Goal: Information Seeking & Learning: Learn about a topic

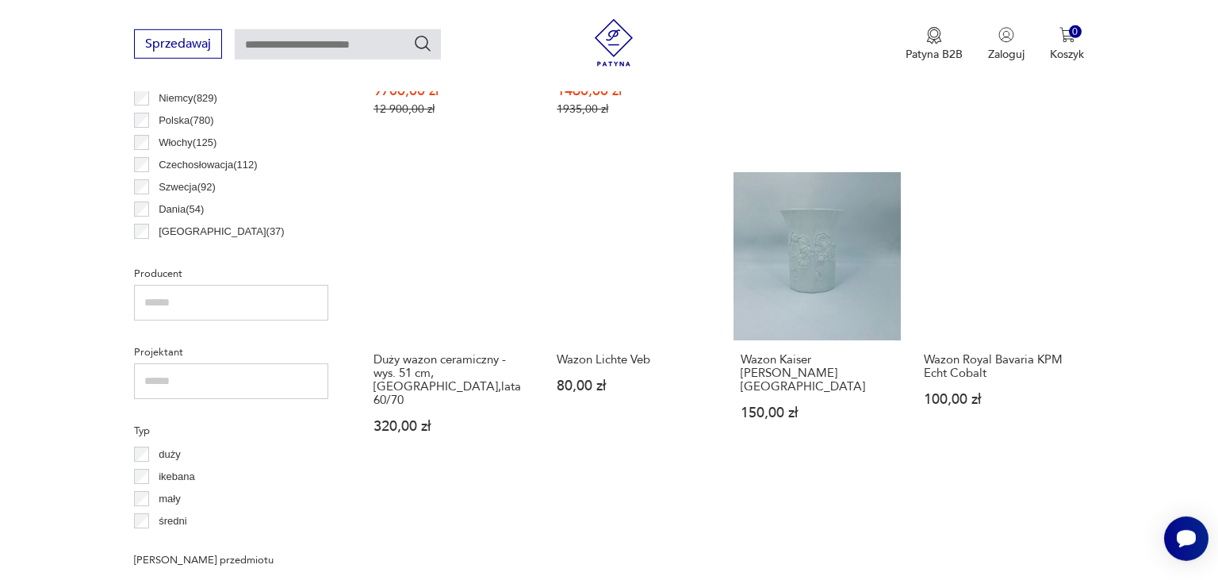
scroll to position [898, 0]
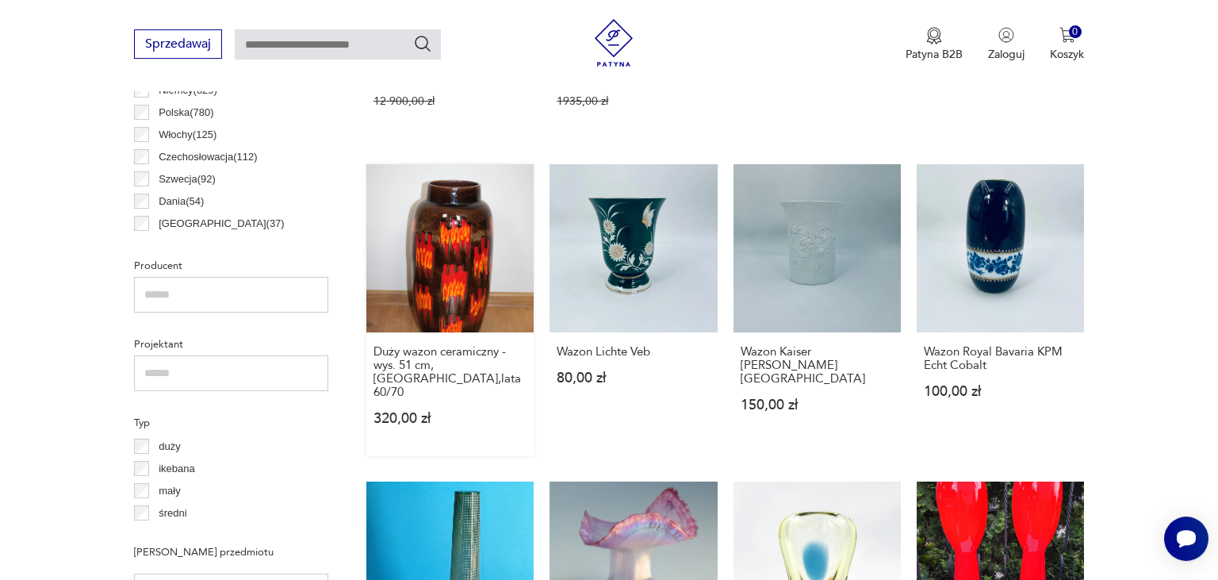
click at [464, 230] on link "Duży wazon ceramiczny - wys. 51 cm, West Germany,lata 60/70 320,00 zł" at bounding box center [449, 309] width 167 height 291
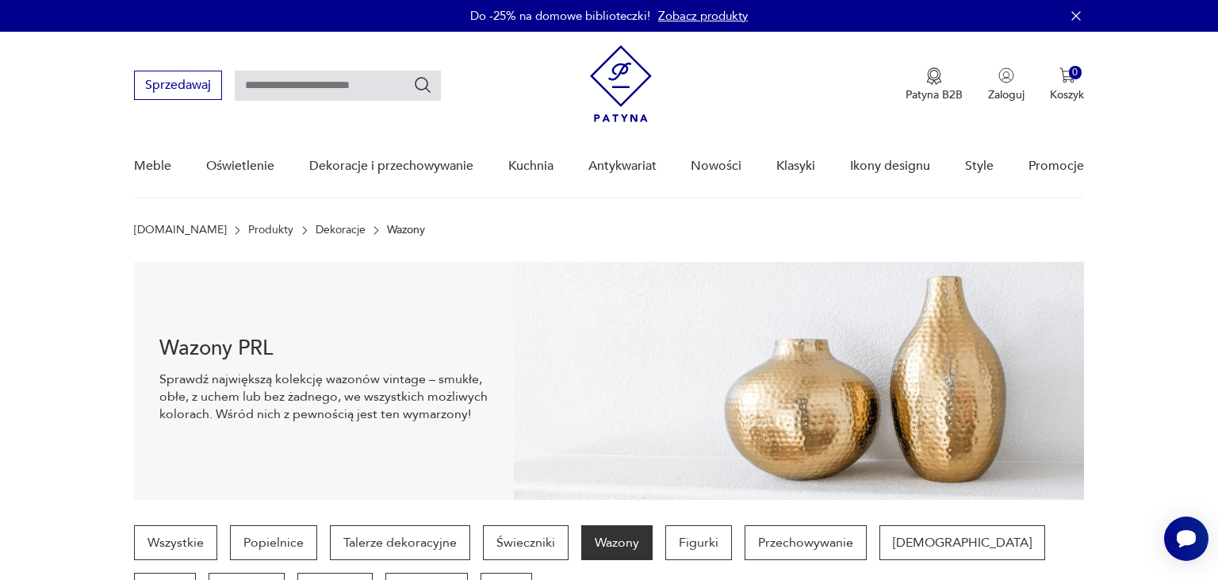
scroll to position [897, 0]
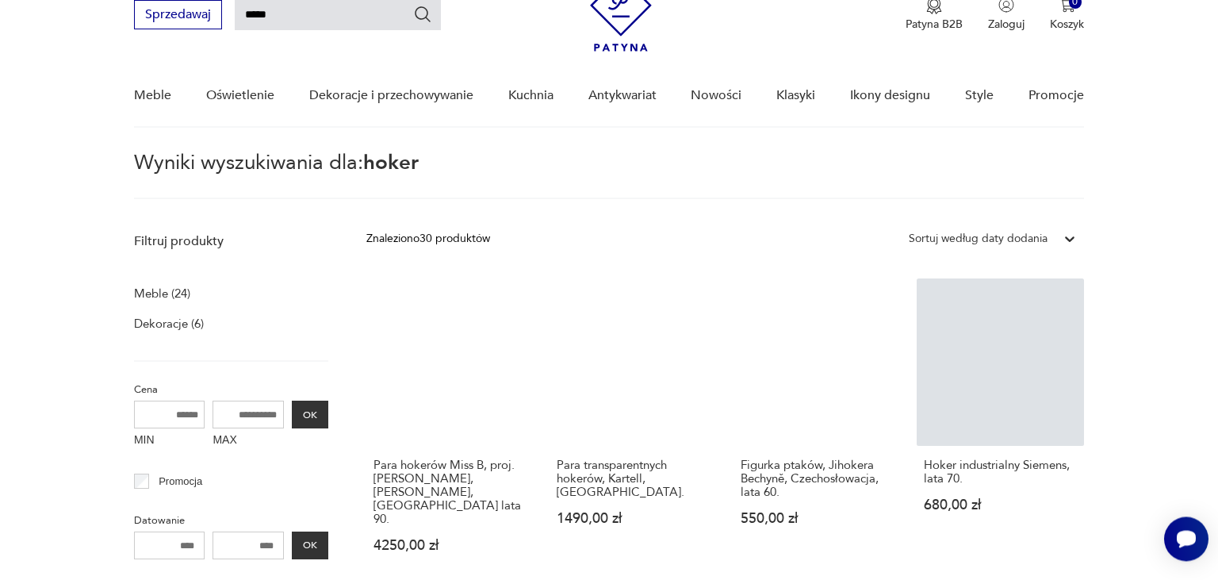
scroll to position [70, 0]
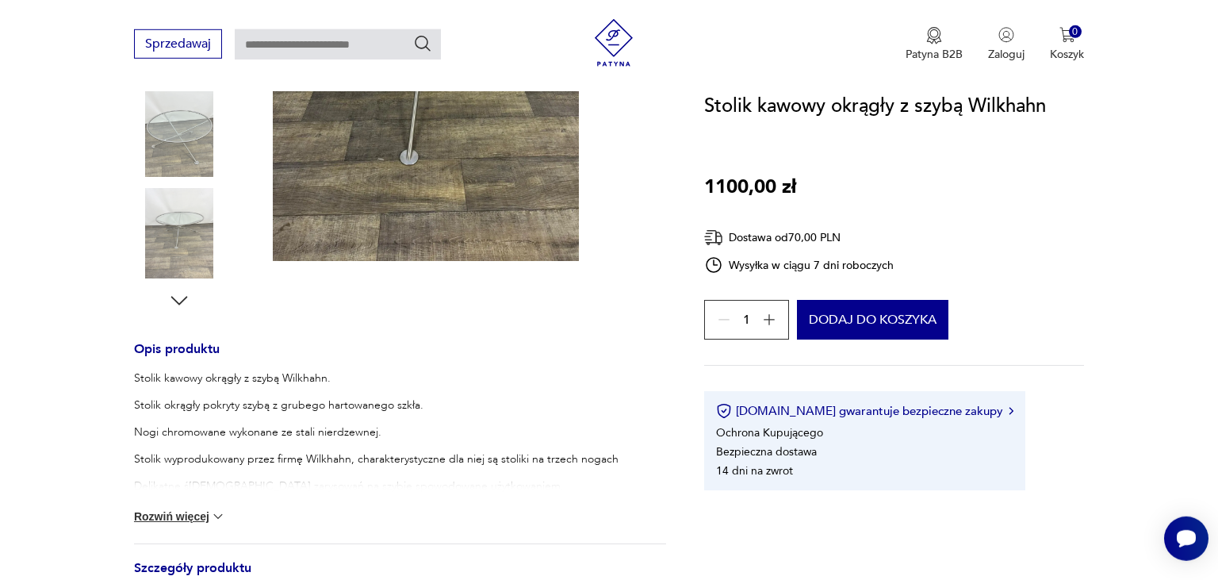
click at [173, 136] on img at bounding box center [179, 131] width 90 height 90
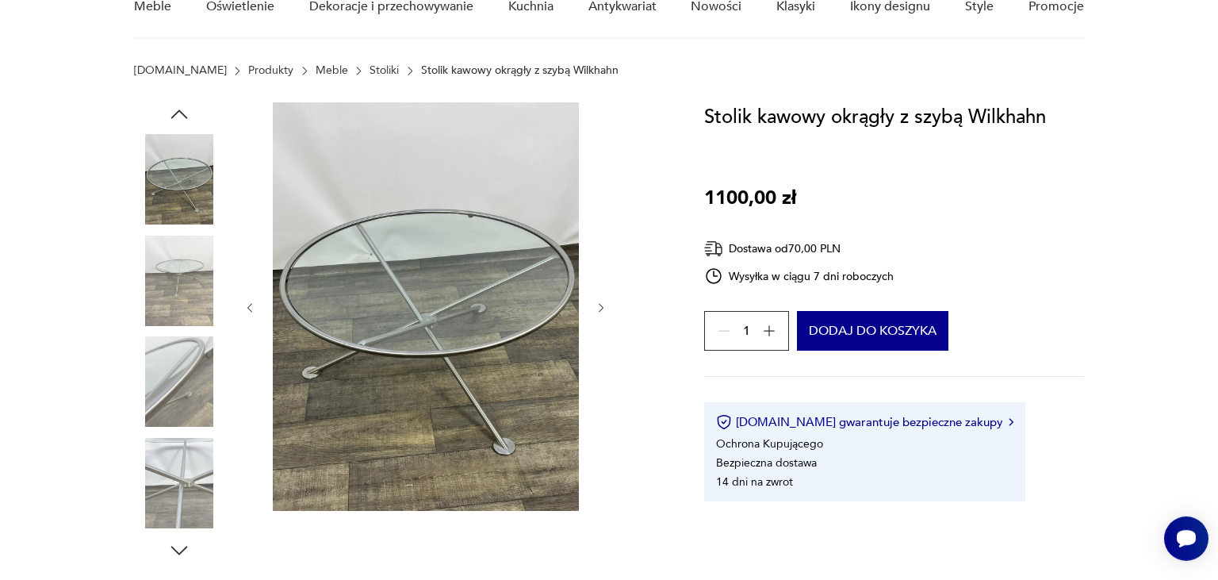
scroll to position [108, 0]
